Goal: Transaction & Acquisition: Purchase product/service

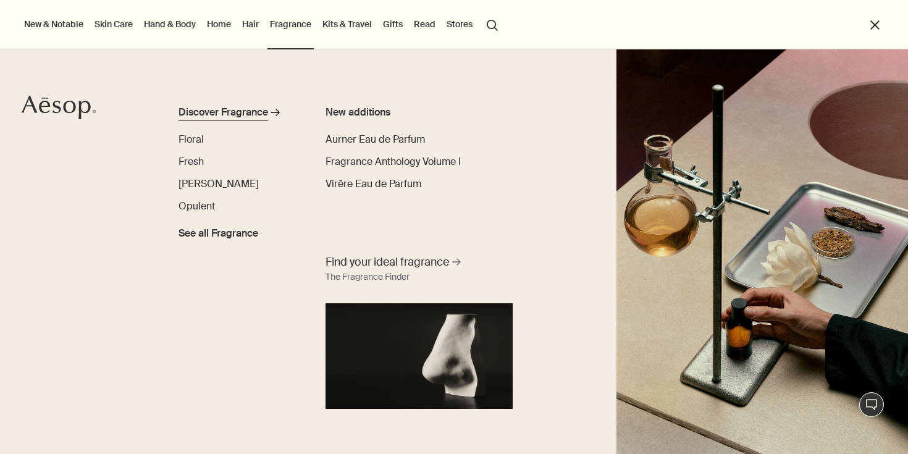
click at [239, 117] on div "Discover Fragrance" at bounding box center [224, 112] width 90 height 15
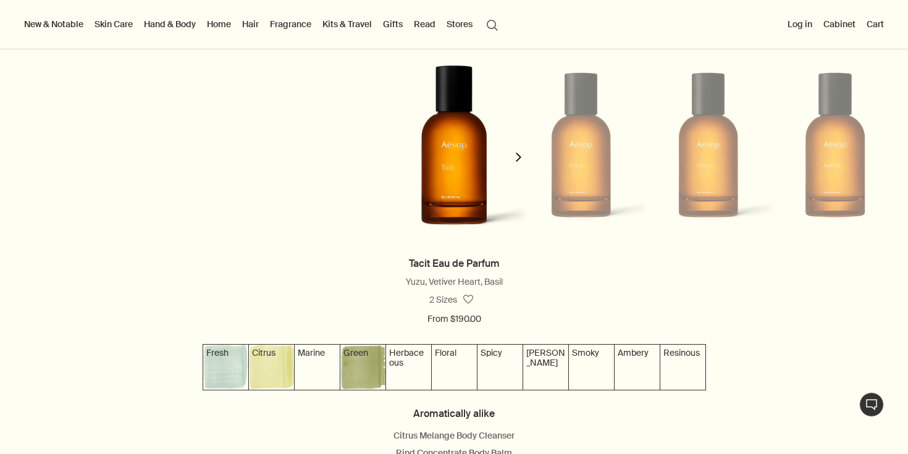
scroll to position [1124, 0]
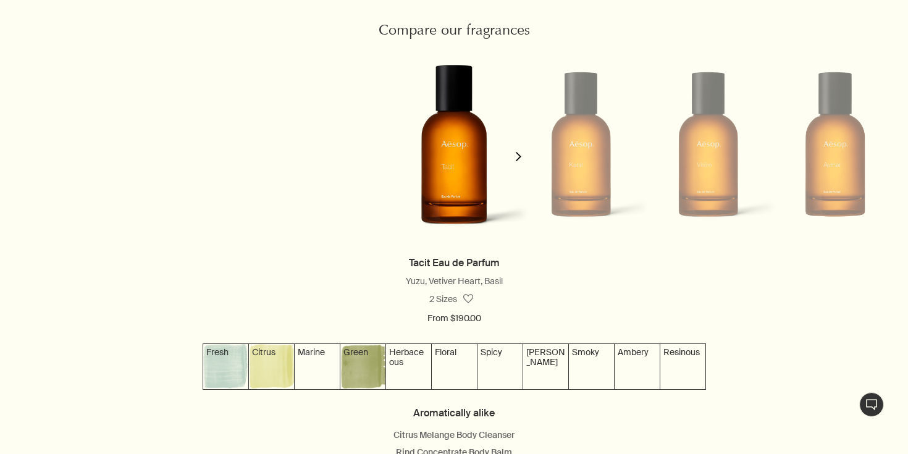
click at [586, 163] on li at bounding box center [581, 144] width 127 height 201
click at [519, 161] on icon "chevron" at bounding box center [518, 156] width 9 height 9
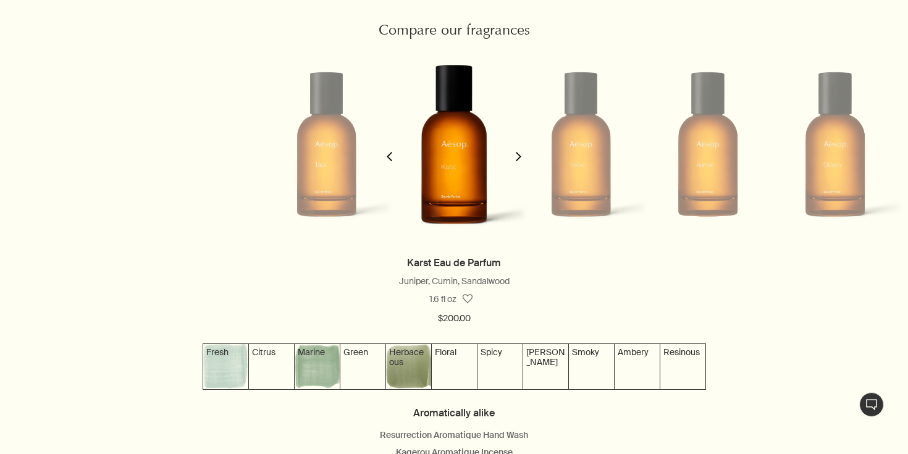
click at [519, 161] on icon "chevron" at bounding box center [518, 156] width 9 height 9
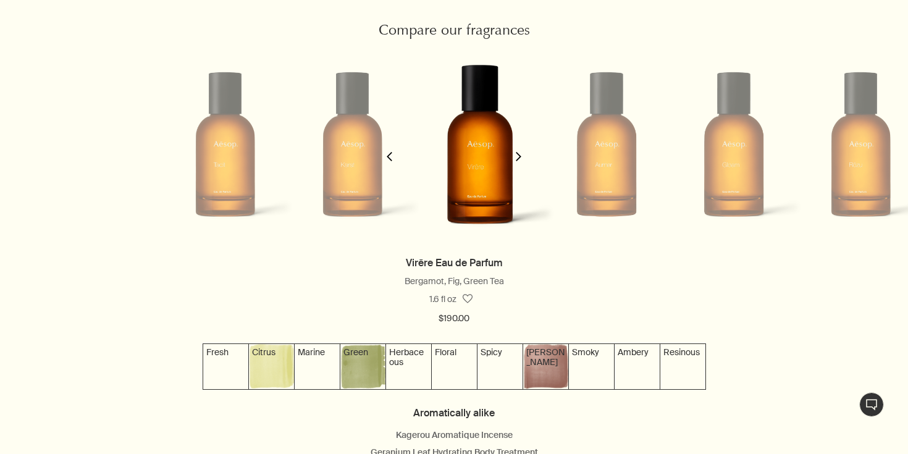
scroll to position [0, 254]
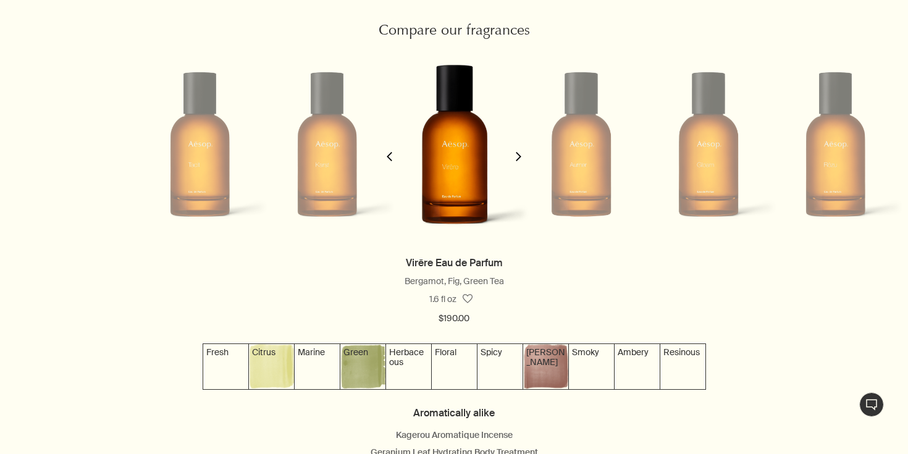
click at [519, 161] on icon "chevron" at bounding box center [518, 156] width 9 height 9
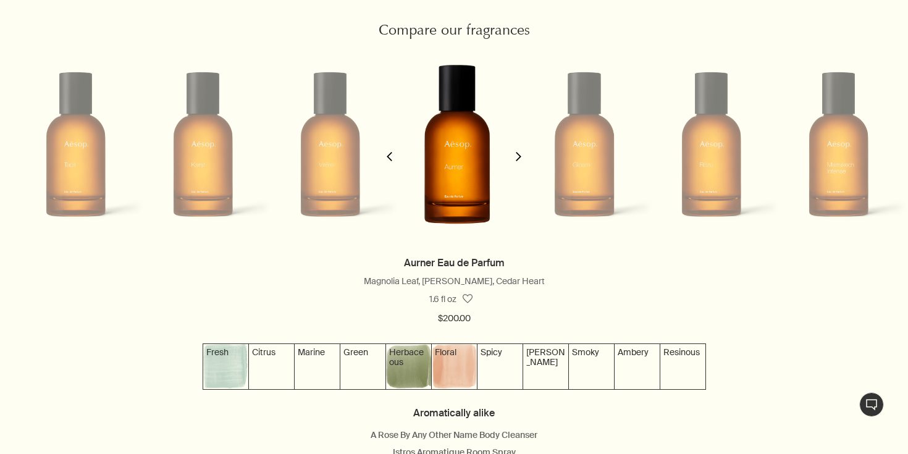
scroll to position [0, 381]
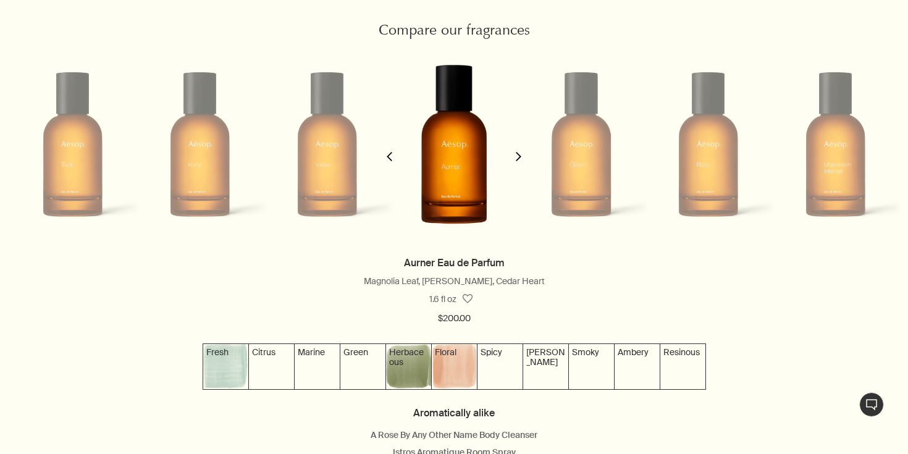
click at [519, 161] on icon "chevron" at bounding box center [518, 156] width 9 height 9
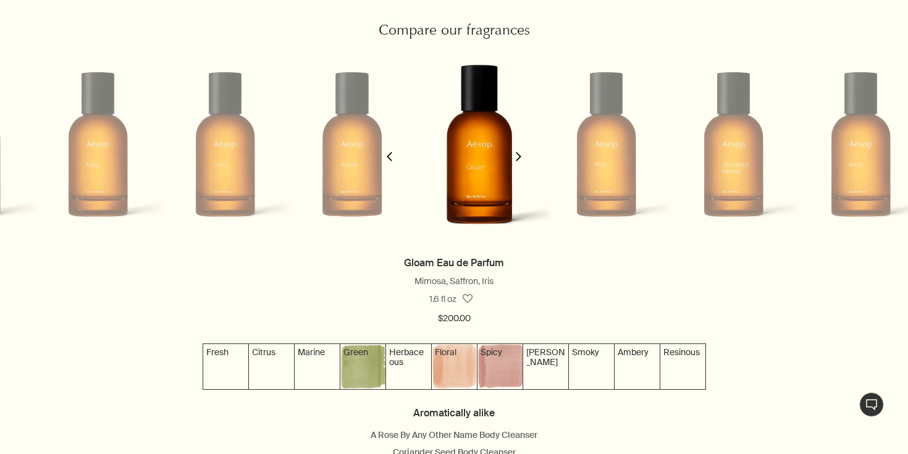
scroll to position [0, 509]
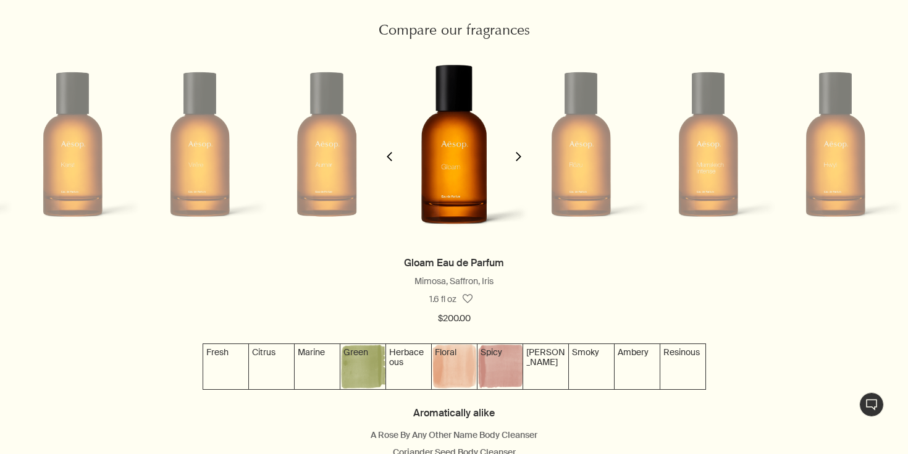
click at [519, 161] on icon "chevron" at bounding box center [518, 156] width 9 height 9
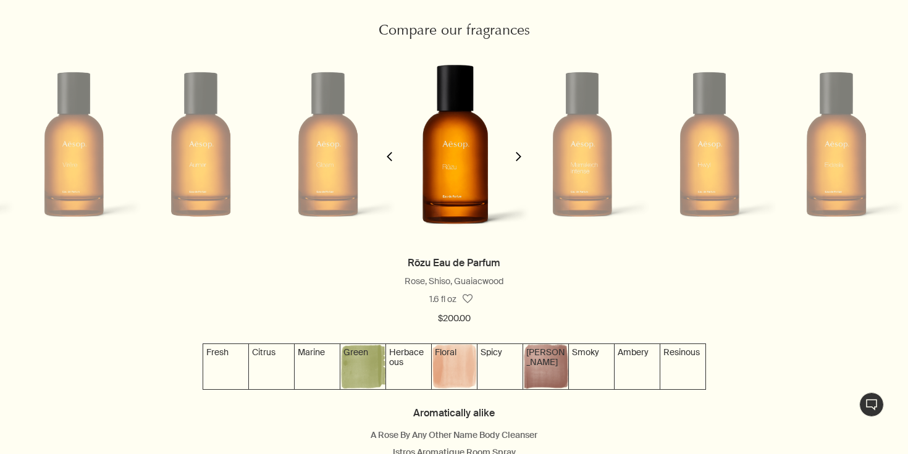
scroll to position [0, 636]
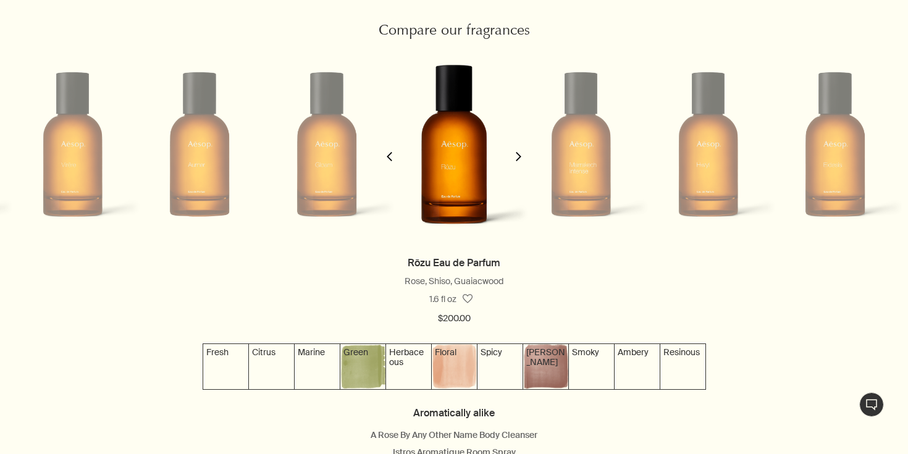
click at [519, 161] on icon "chevron" at bounding box center [518, 156] width 9 height 9
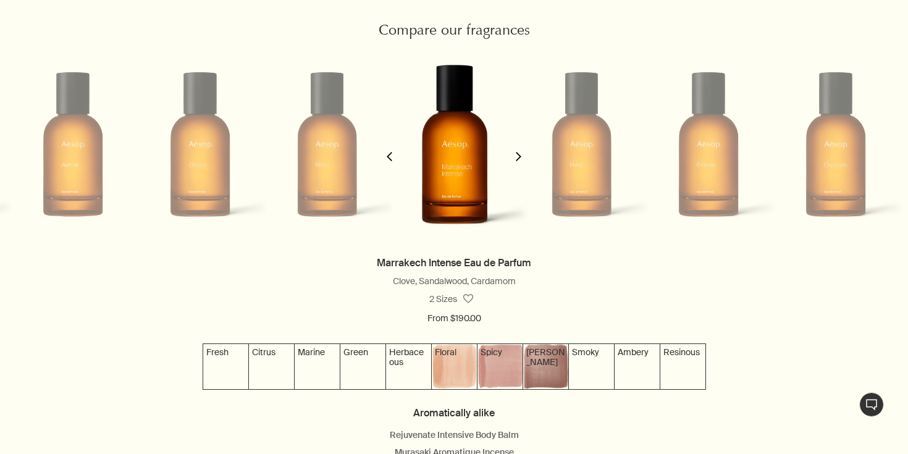
scroll to position [0, 763]
click at [519, 161] on icon "chevron" at bounding box center [518, 156] width 9 height 9
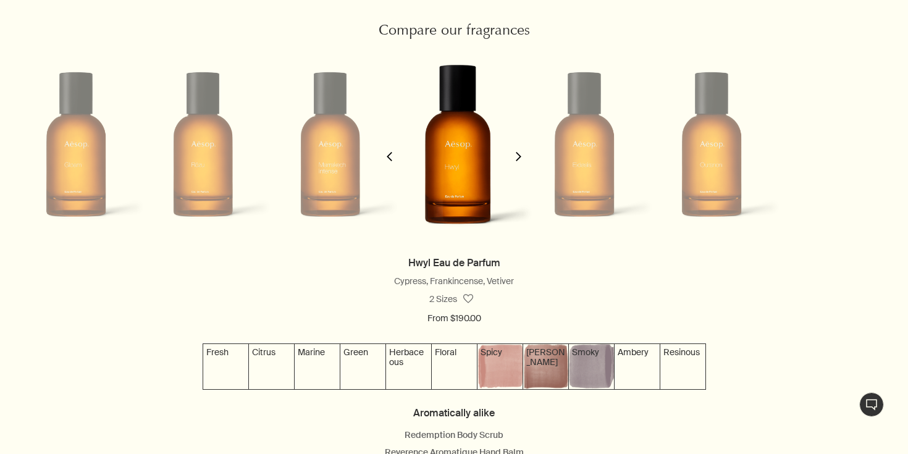
scroll to position [0, 890]
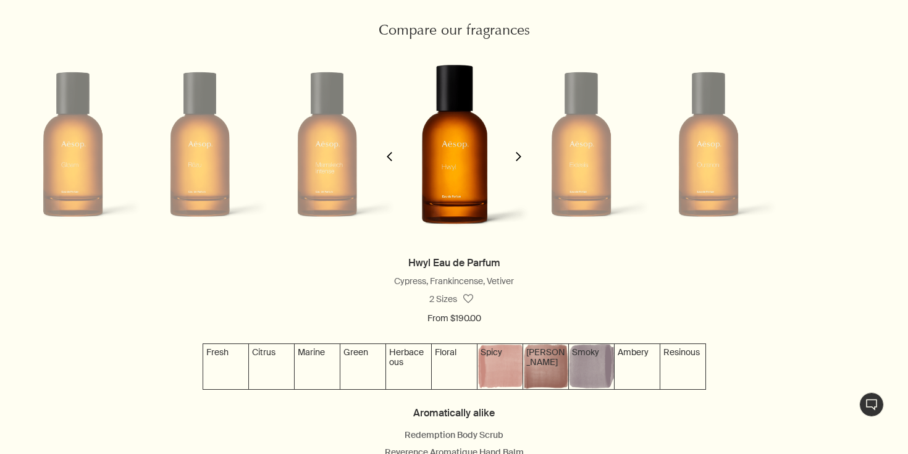
click at [519, 161] on icon "chevron" at bounding box center [518, 156] width 9 height 9
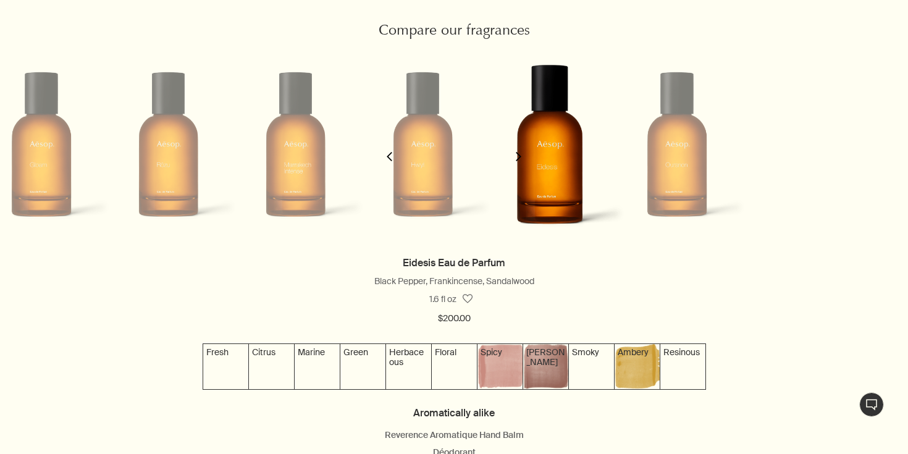
scroll to position [0, 1017]
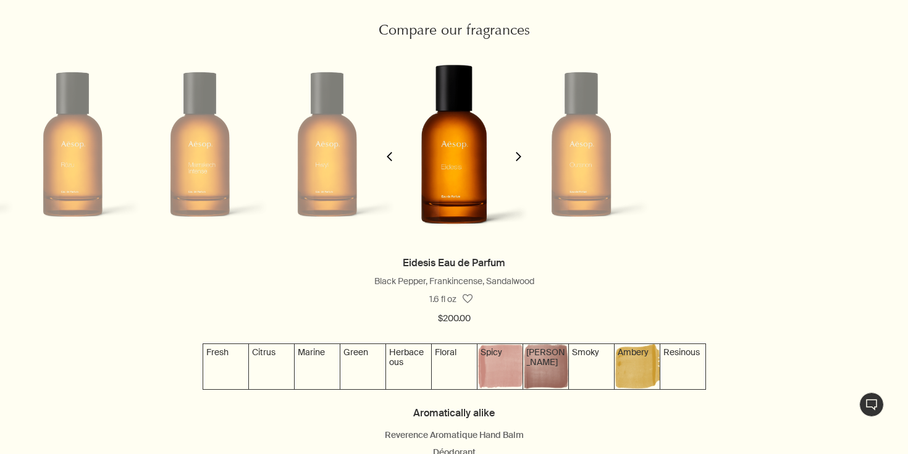
click at [518, 161] on icon "chevron" at bounding box center [518, 156] width 9 height 9
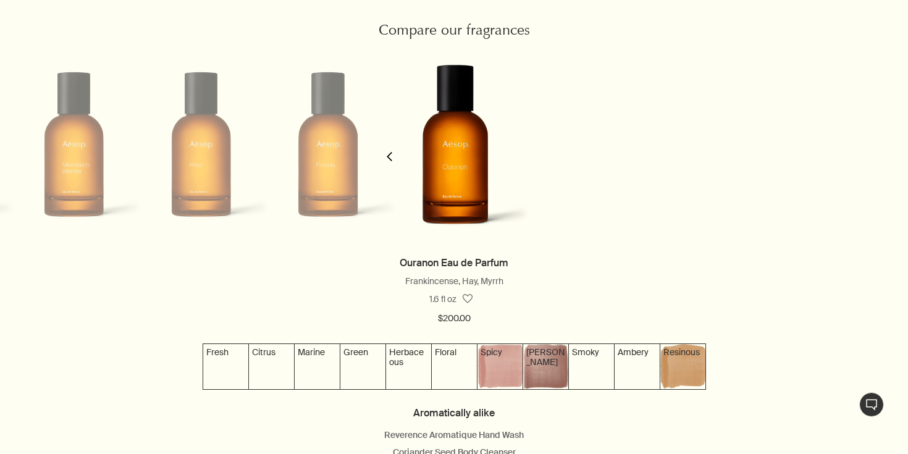
scroll to position [0, 1144]
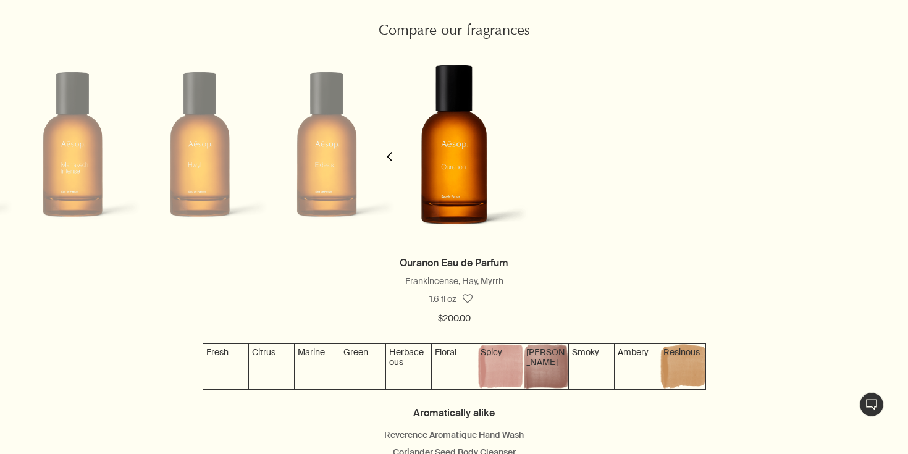
click at [389, 148] on button "chevron" at bounding box center [389, 149] width 25 height 210
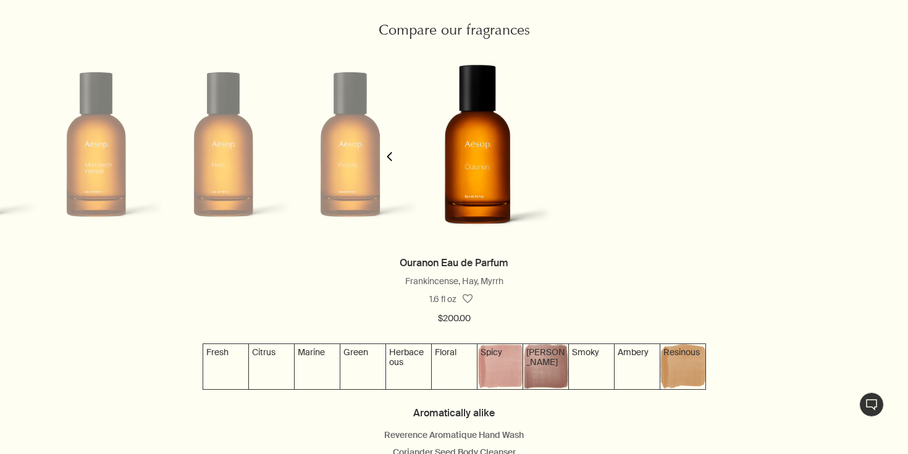
click at [389, 148] on button "chevron" at bounding box center [389, 149] width 25 height 210
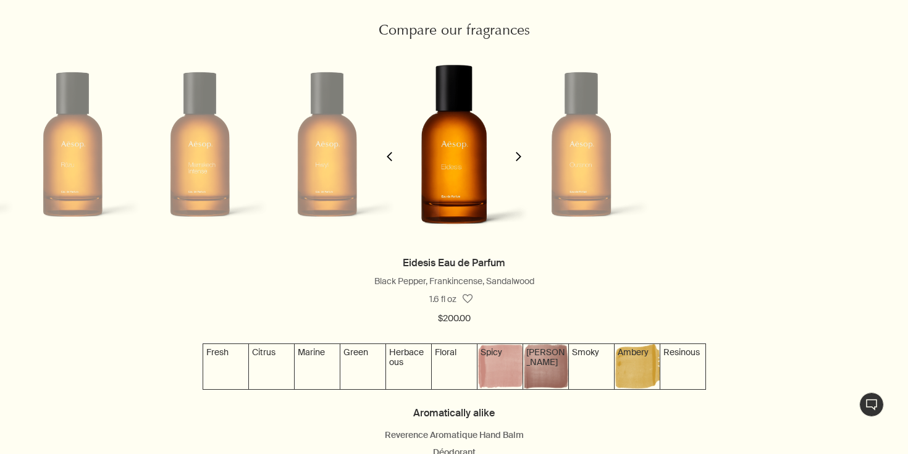
click at [386, 158] on icon "chevron" at bounding box center [389, 156] width 9 height 9
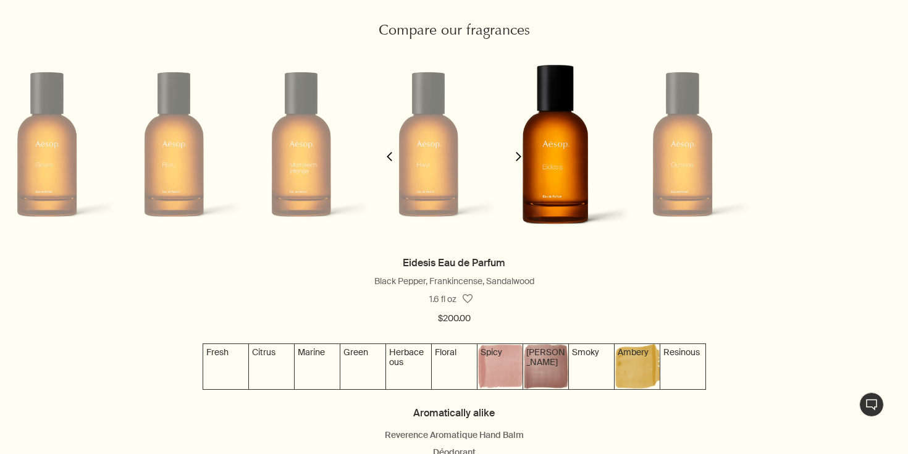
scroll to position [0, 890]
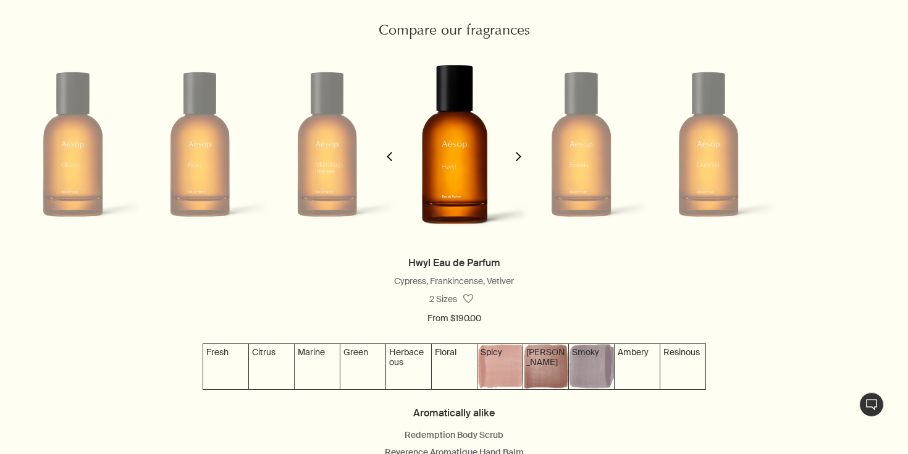
click at [403, 159] on img at bounding box center [454, 144] width 150 height 237
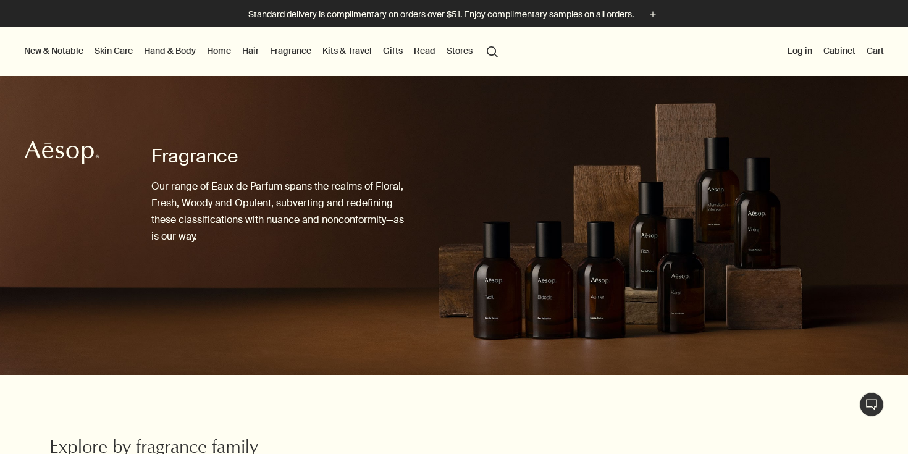
click at [119, 49] on link "Skin Care" at bounding box center [113, 51] width 43 height 16
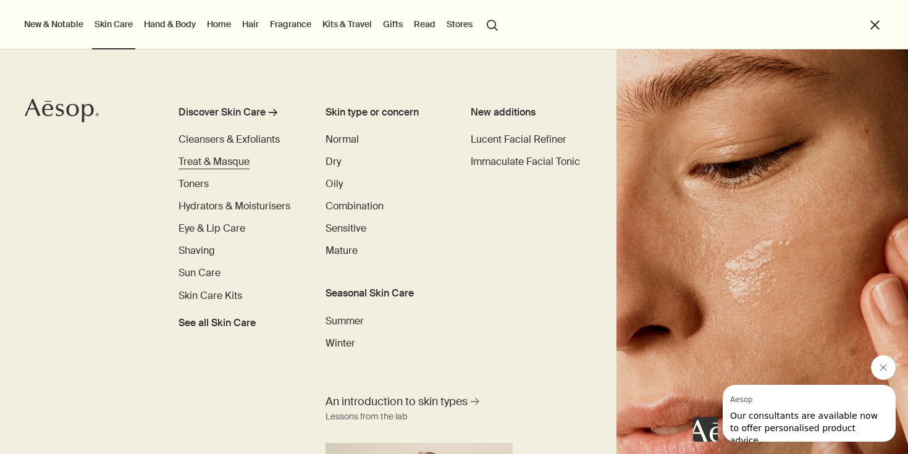
click at [218, 158] on span "Treat & Masque" at bounding box center [214, 161] width 71 height 13
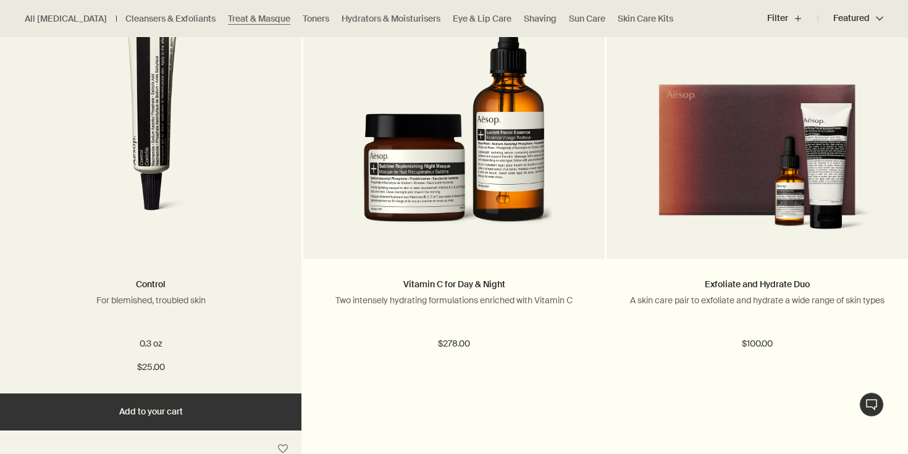
scroll to position [1774, 0]
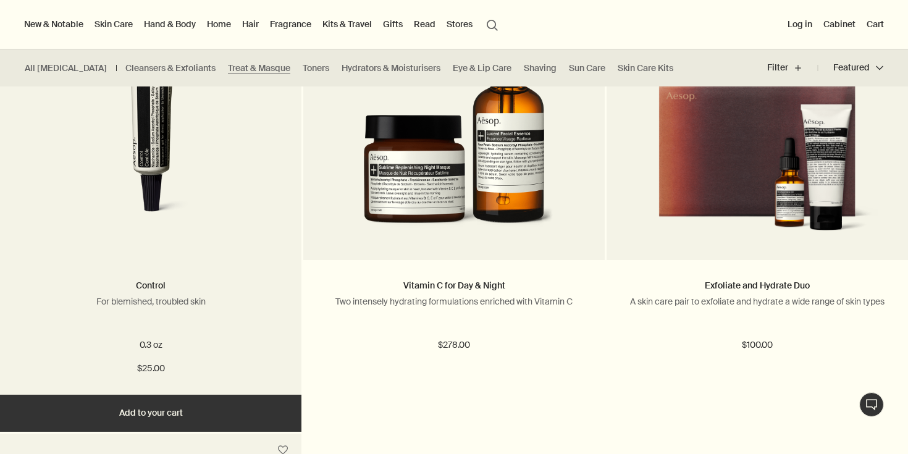
click at [188, 413] on button "Add Add to your cart" at bounding box center [151, 413] width 302 height 37
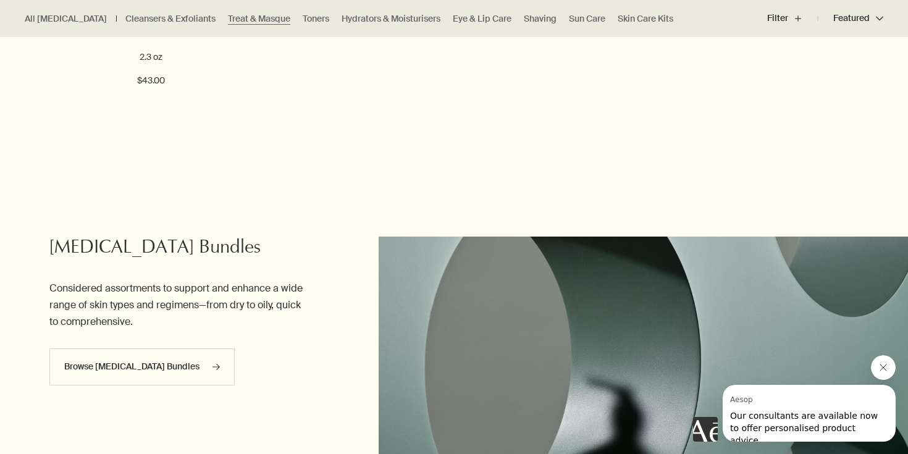
scroll to position [2587, 0]
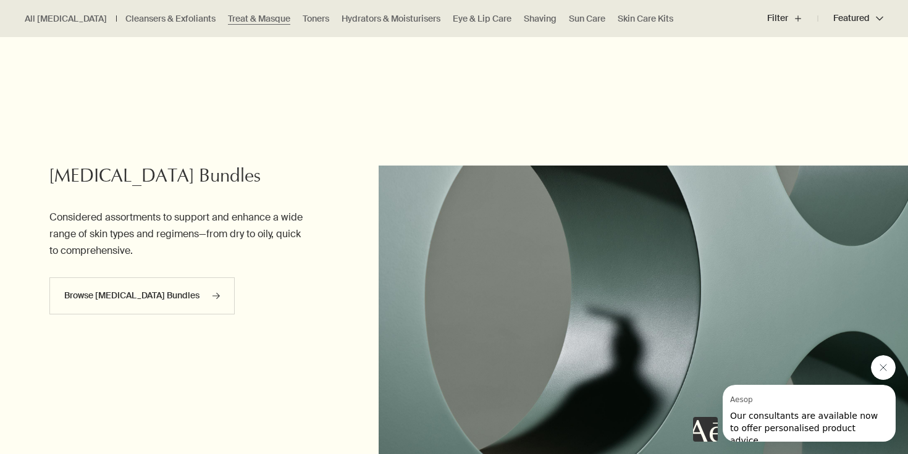
click at [887, 367] on icon "关闭来自 Aesop 的消息" at bounding box center [884, 368] width 10 height 10
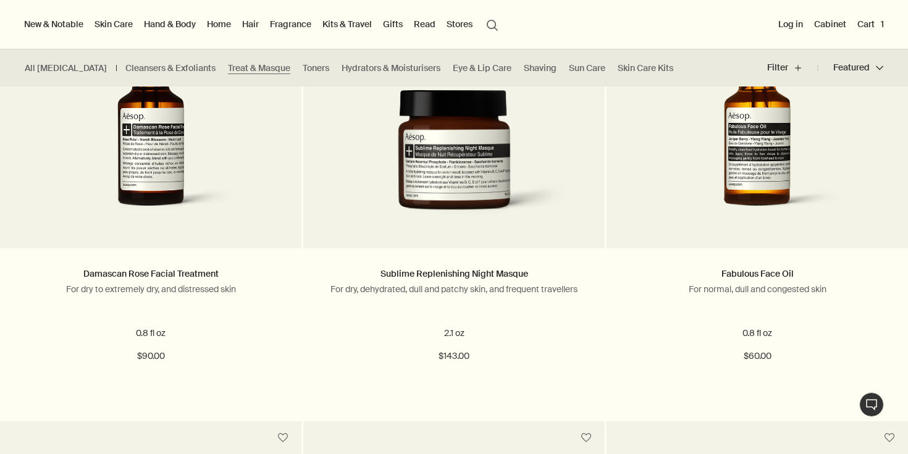
scroll to position [737, 0]
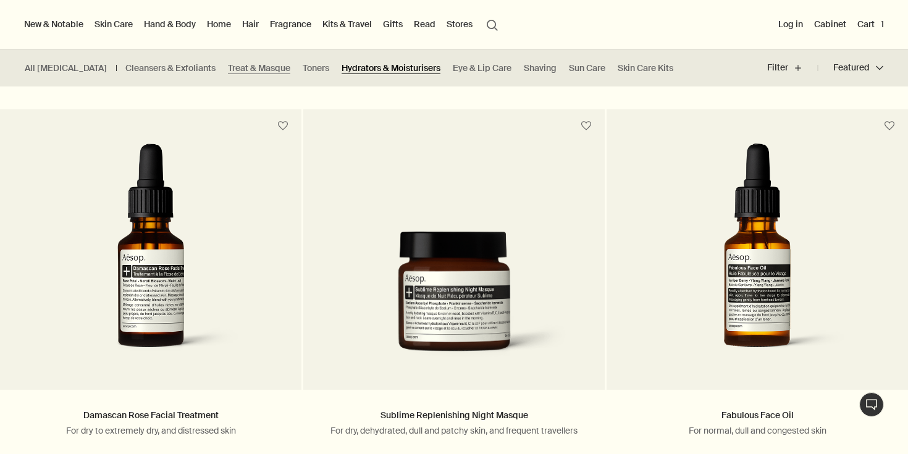
click at [356, 71] on link "Hydrators & Moisturisers" at bounding box center [391, 68] width 99 height 12
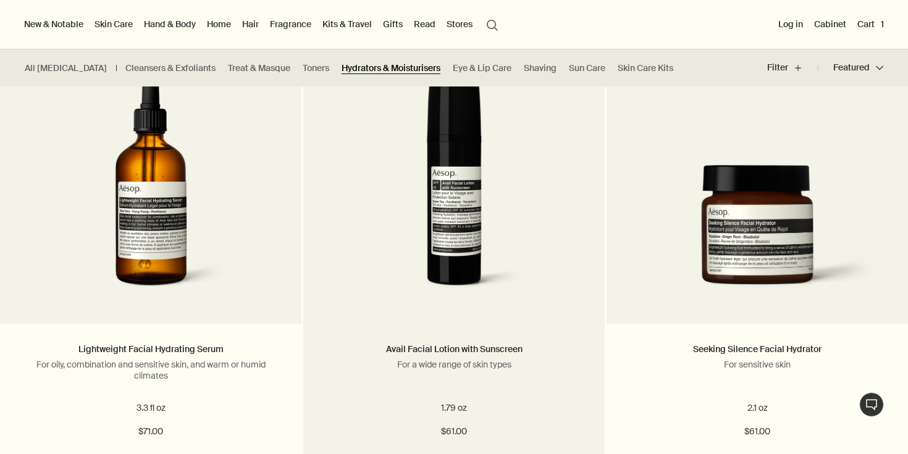
scroll to position [2150, 0]
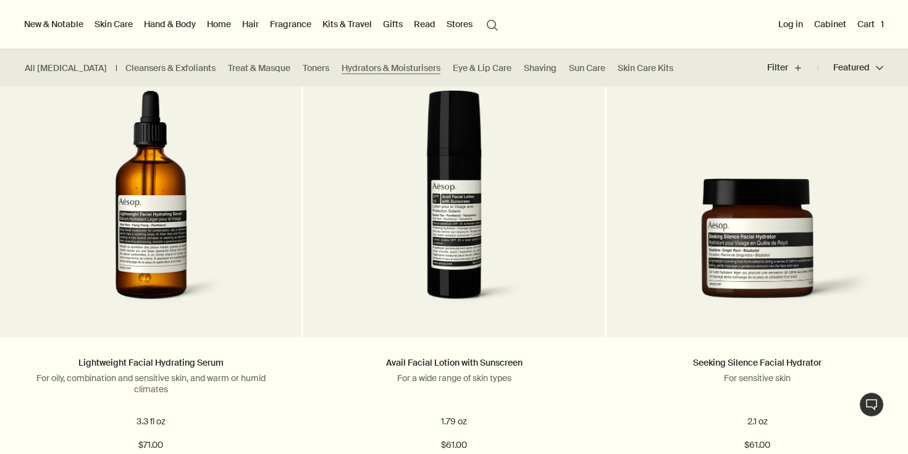
click at [190, 25] on link "Hand & Body" at bounding box center [169, 24] width 57 height 16
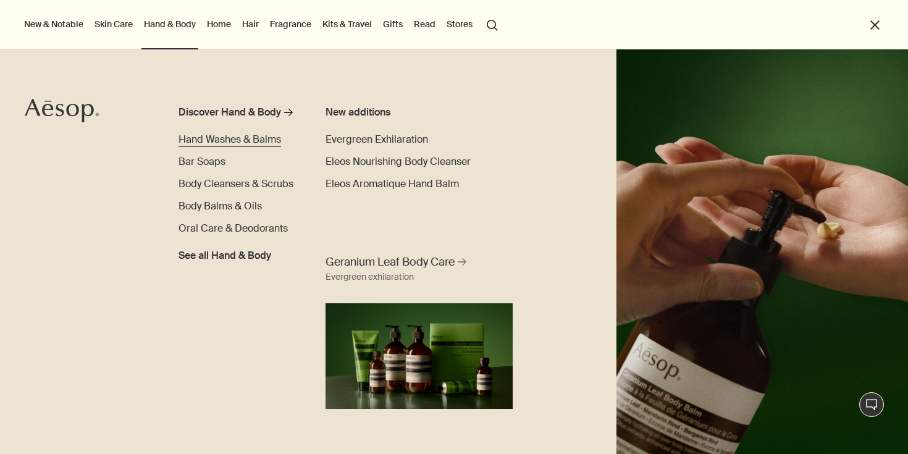
click at [234, 138] on span "Hand Washes & Balms" at bounding box center [230, 139] width 103 height 13
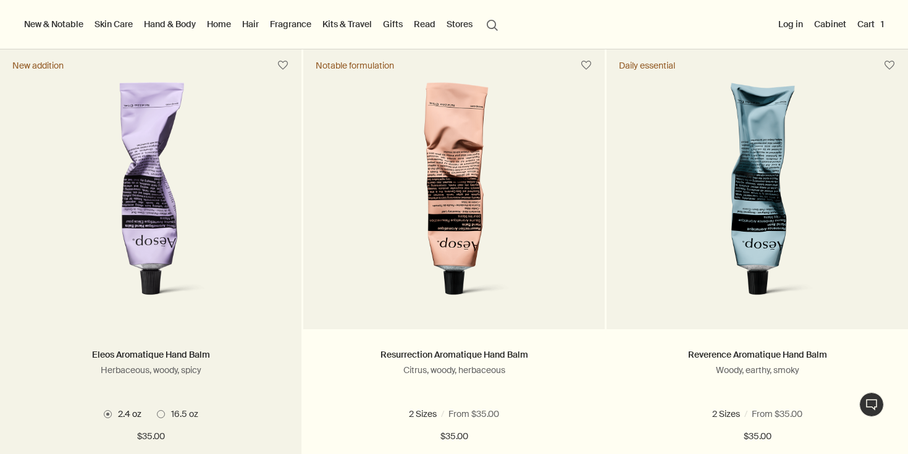
scroll to position [345, 0]
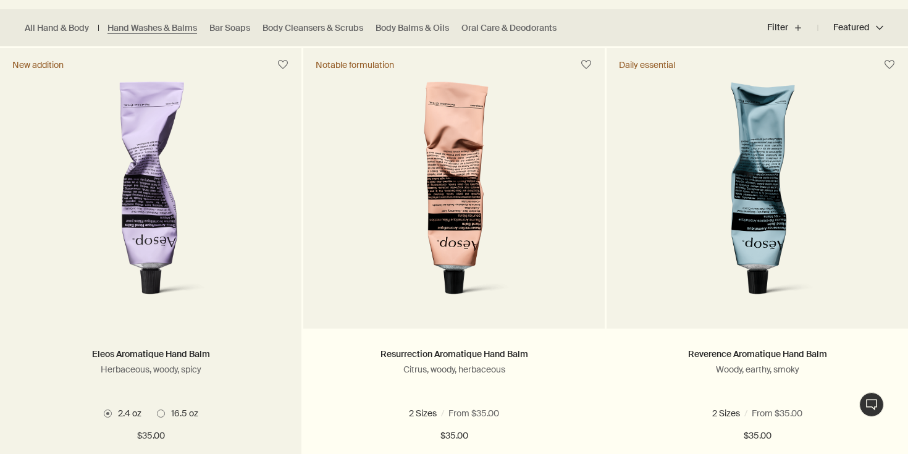
click at [143, 198] on img at bounding box center [150, 196] width 193 height 229
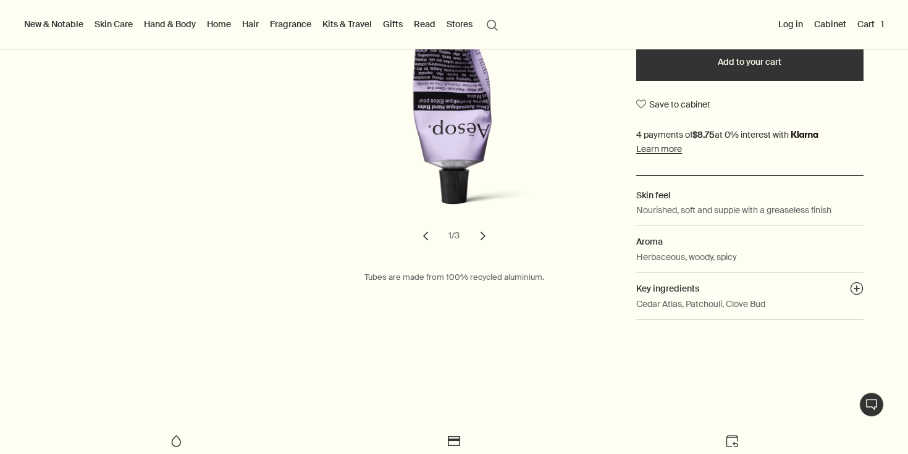
scroll to position [335, 0]
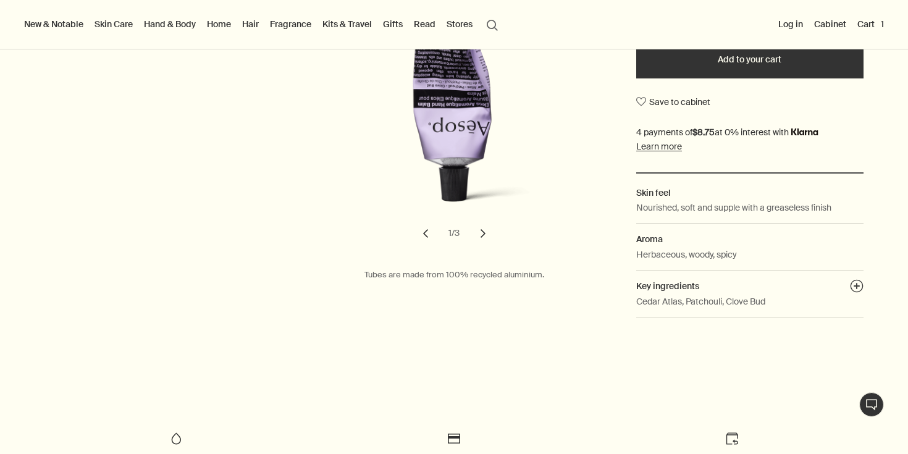
click at [659, 257] on p "Herbaceous, woody, spicy" at bounding box center [686, 255] width 101 height 14
click at [706, 253] on p "Herbaceous, woody, spicy" at bounding box center [686, 255] width 101 height 14
click at [730, 253] on p "Herbaceous, woody, spicy" at bounding box center [686, 255] width 101 height 14
click at [760, 282] on h2 "Key ingredients plusAndCloseWithCircle" at bounding box center [749, 286] width 227 height 14
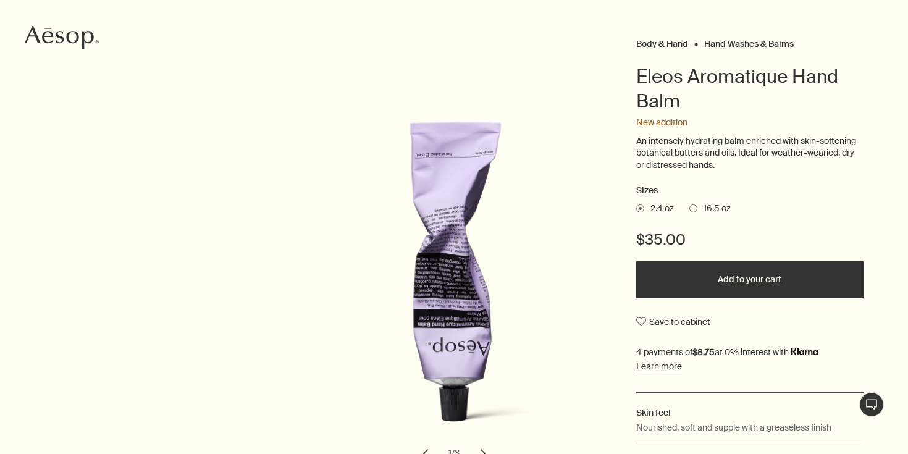
scroll to position [0, 0]
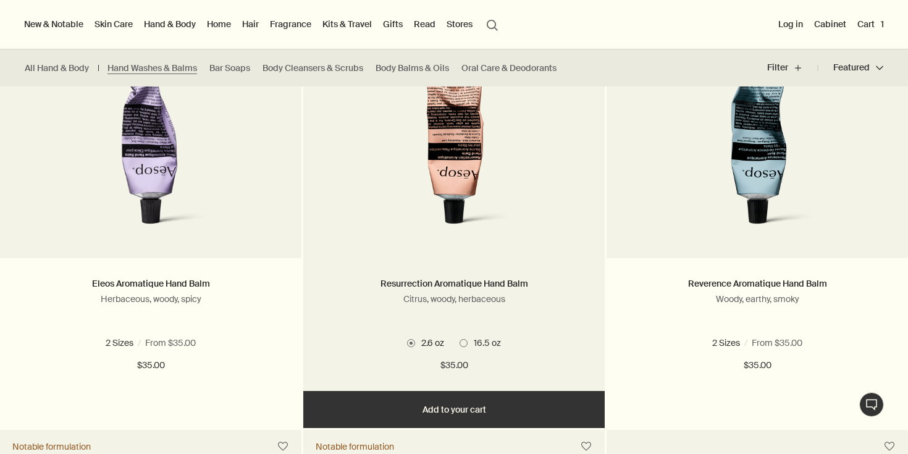
scroll to position [387, 0]
